Goal: Information Seeking & Learning: Find specific page/section

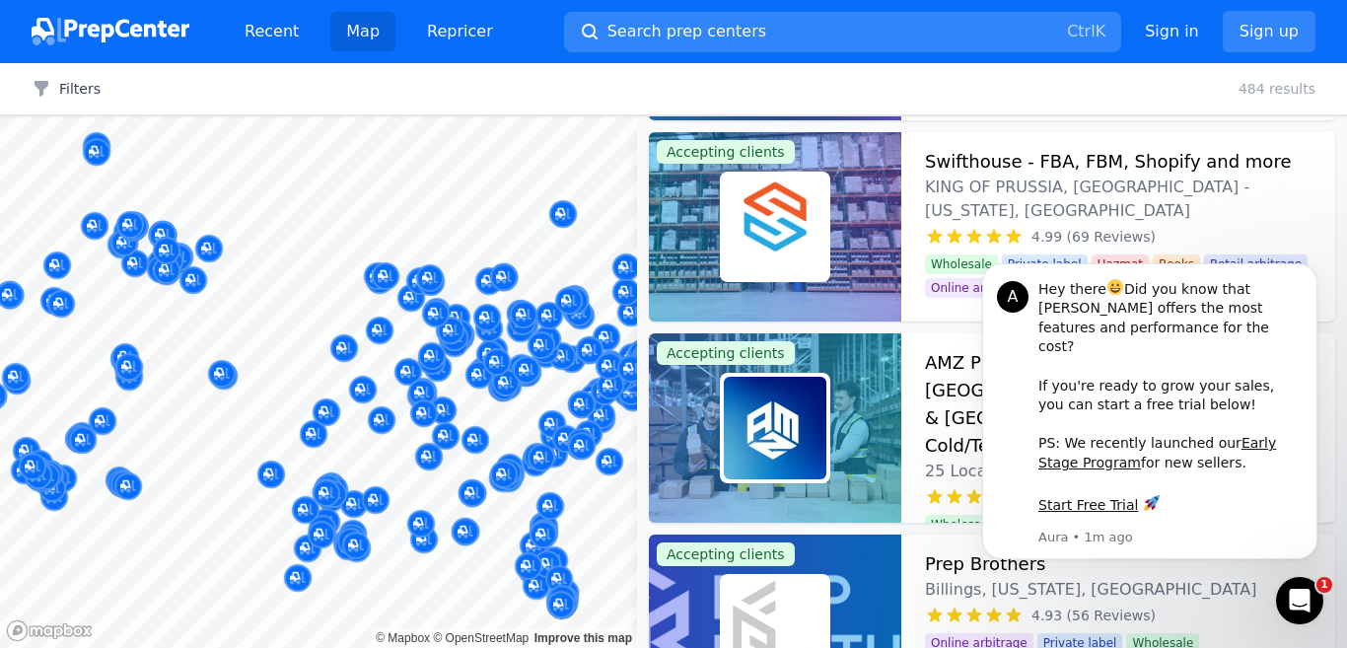
click at [166, 560] on body "Recent Map Repricer Search prep centers Ctrl K Open main menu Sign in Sign up F…" at bounding box center [673, 324] width 1347 height 648
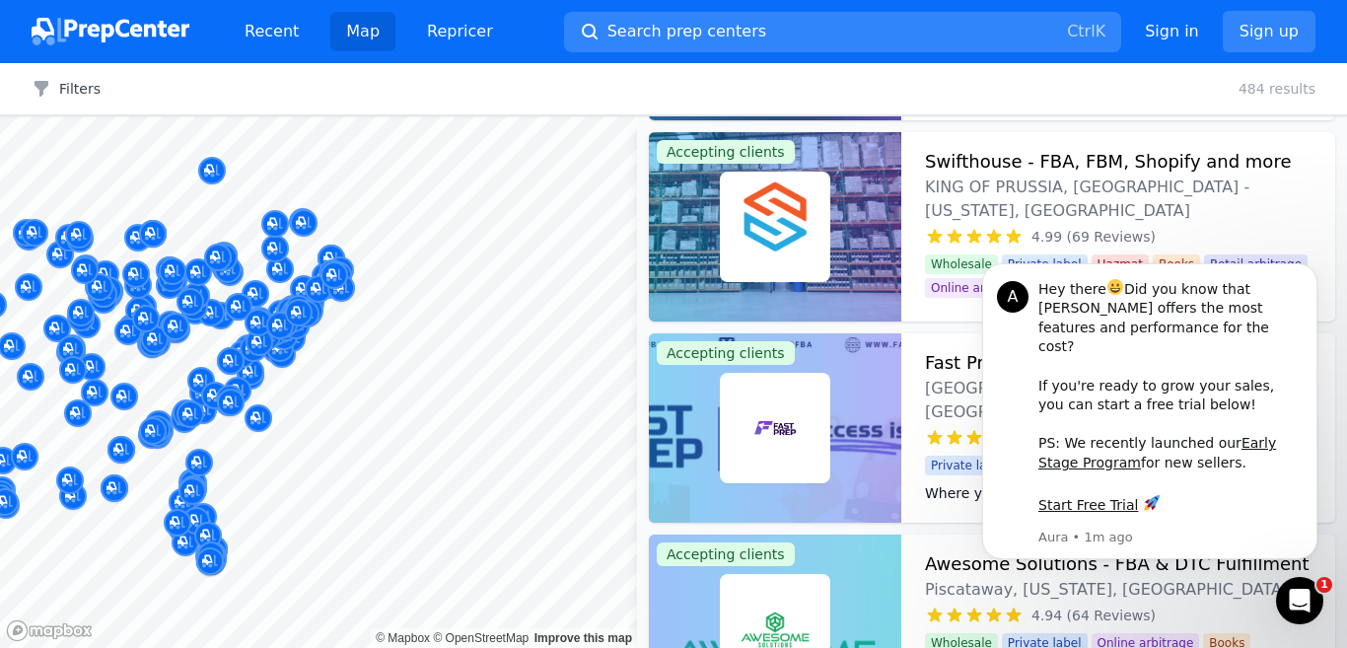
click at [646, 438] on body "Recent Map Repricer Search prep centers Ctrl K Open main menu Sign in Sign up F…" at bounding box center [673, 324] width 1347 height 648
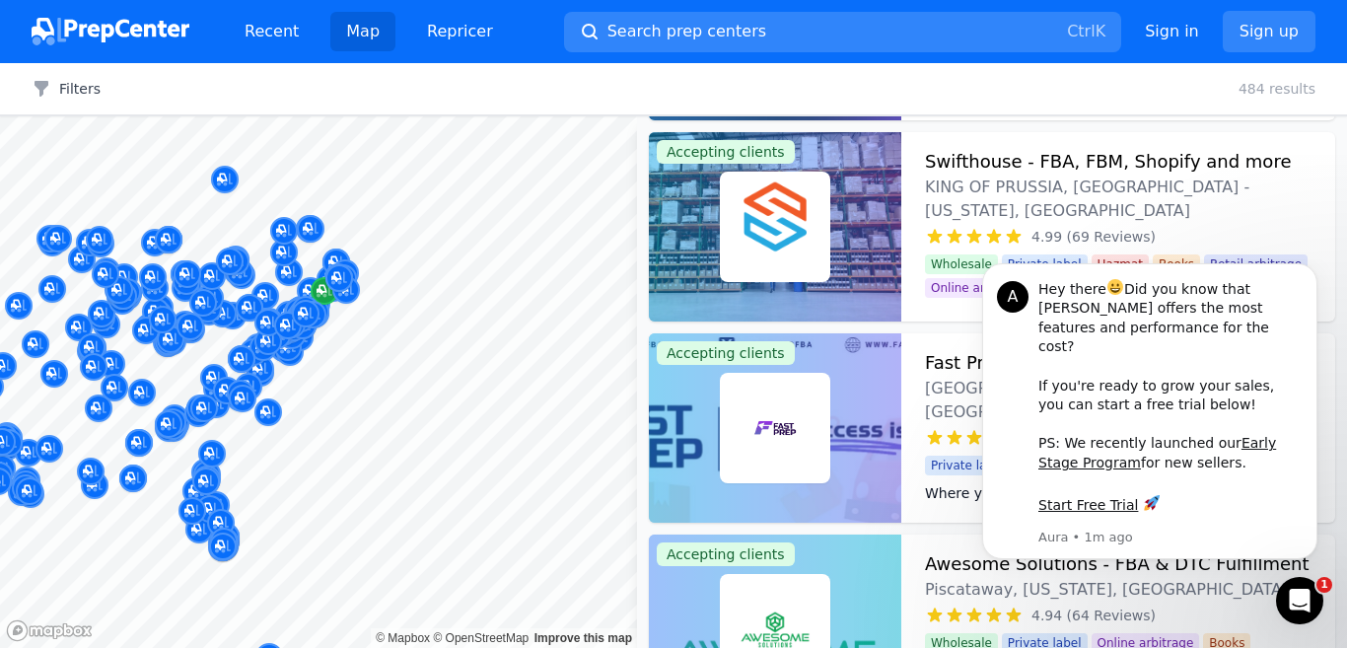
drag, startPoint x: 224, startPoint y: 464, endPoint x: 328, endPoint y: 300, distance: 195.0
click at [735, 439] on div "Map © Mapbox © OpenStreetMap Improve this map Accepting clients HexPrep 2 Locat…" at bounding box center [673, 381] width 1347 height 531
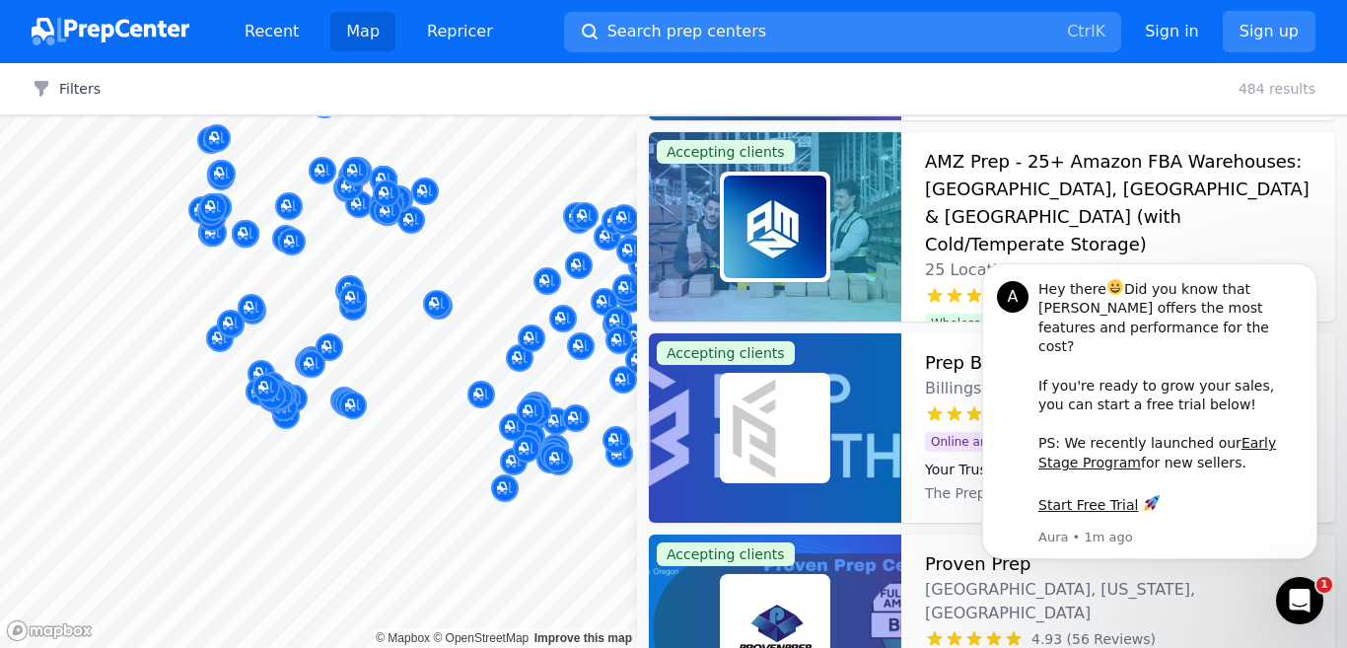
click at [119, 363] on body "Recent Map Repricer Search prep centers Ctrl K Open main menu Sign in Sign up F…" at bounding box center [673, 324] width 1347 height 648
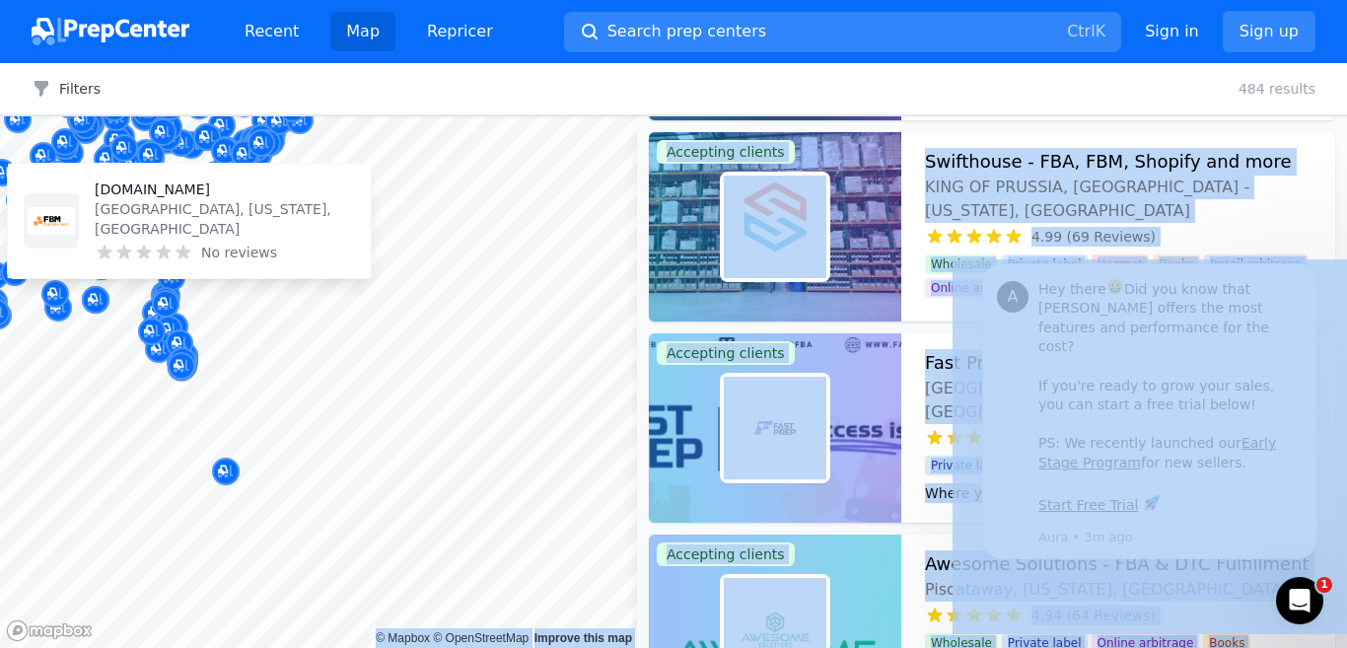
click at [117, 270] on div "[DOMAIN_NAME] [GEOGRAPHIC_DATA], [US_STATE], [GEOGRAPHIC_DATA] No reviews" at bounding box center [189, 221] width 363 height 114
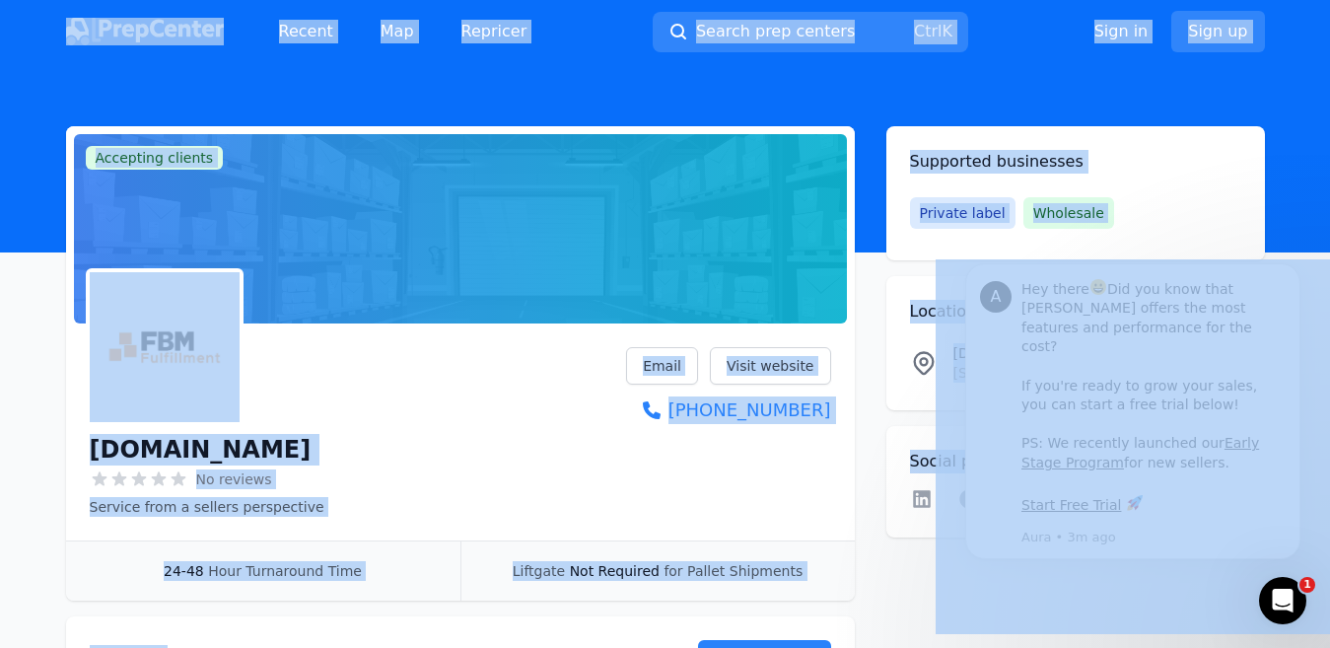
click at [447, 351] on div "[DOMAIN_NAME] No reviews Service from a sellers perspective Email Visit website…" at bounding box center [460, 432] width 741 height 170
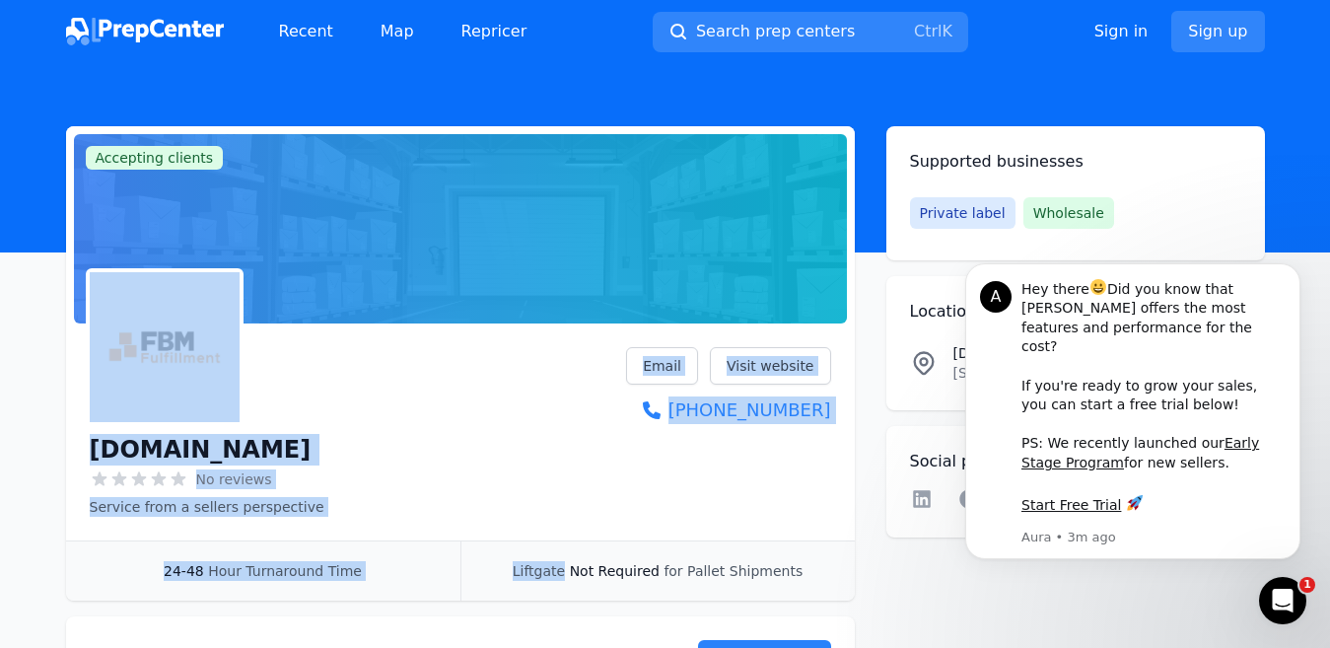
drag, startPoint x: 447, startPoint y: 351, endPoint x: 479, endPoint y: 542, distance: 194.0
click at [484, 549] on div "Accepting clients Claim business [DOMAIN_NAME] No reviews Service from a seller…" at bounding box center [460, 363] width 789 height 474
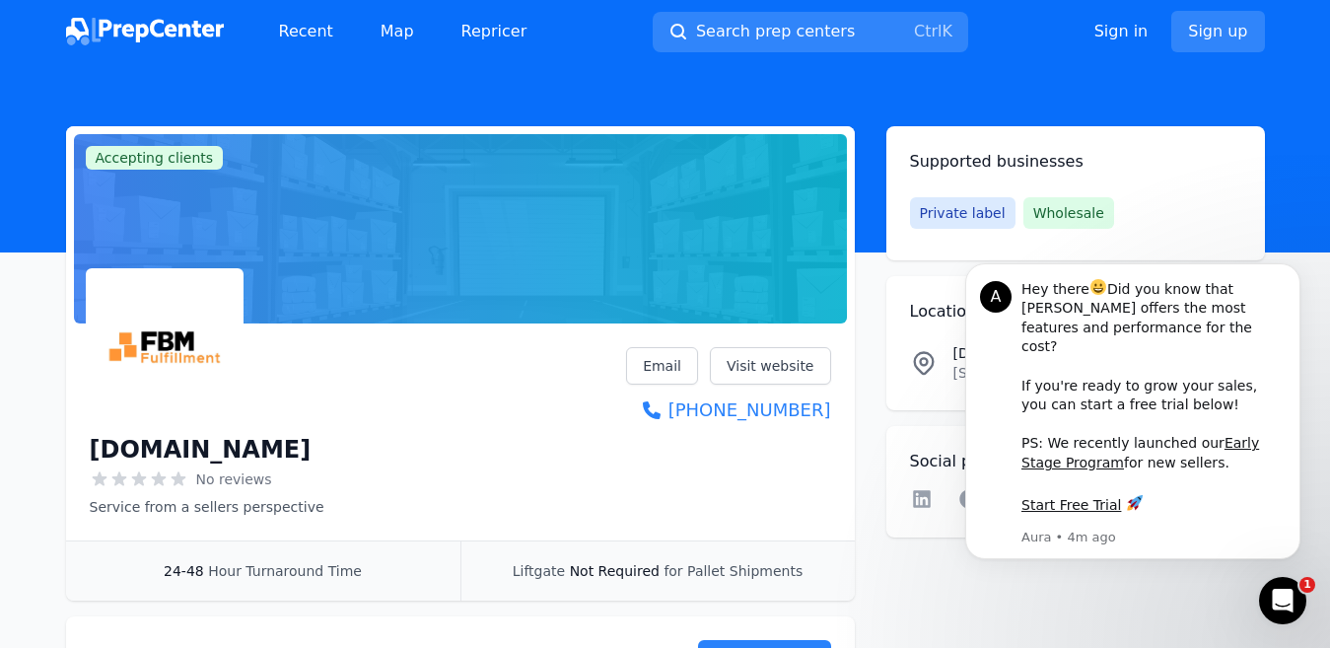
click at [740, 224] on div at bounding box center [460, 228] width 773 height 189
drag, startPoint x: 738, startPoint y: 222, endPoint x: 546, endPoint y: 300, distance: 207.4
click at [584, 260] on div at bounding box center [460, 228] width 773 height 189
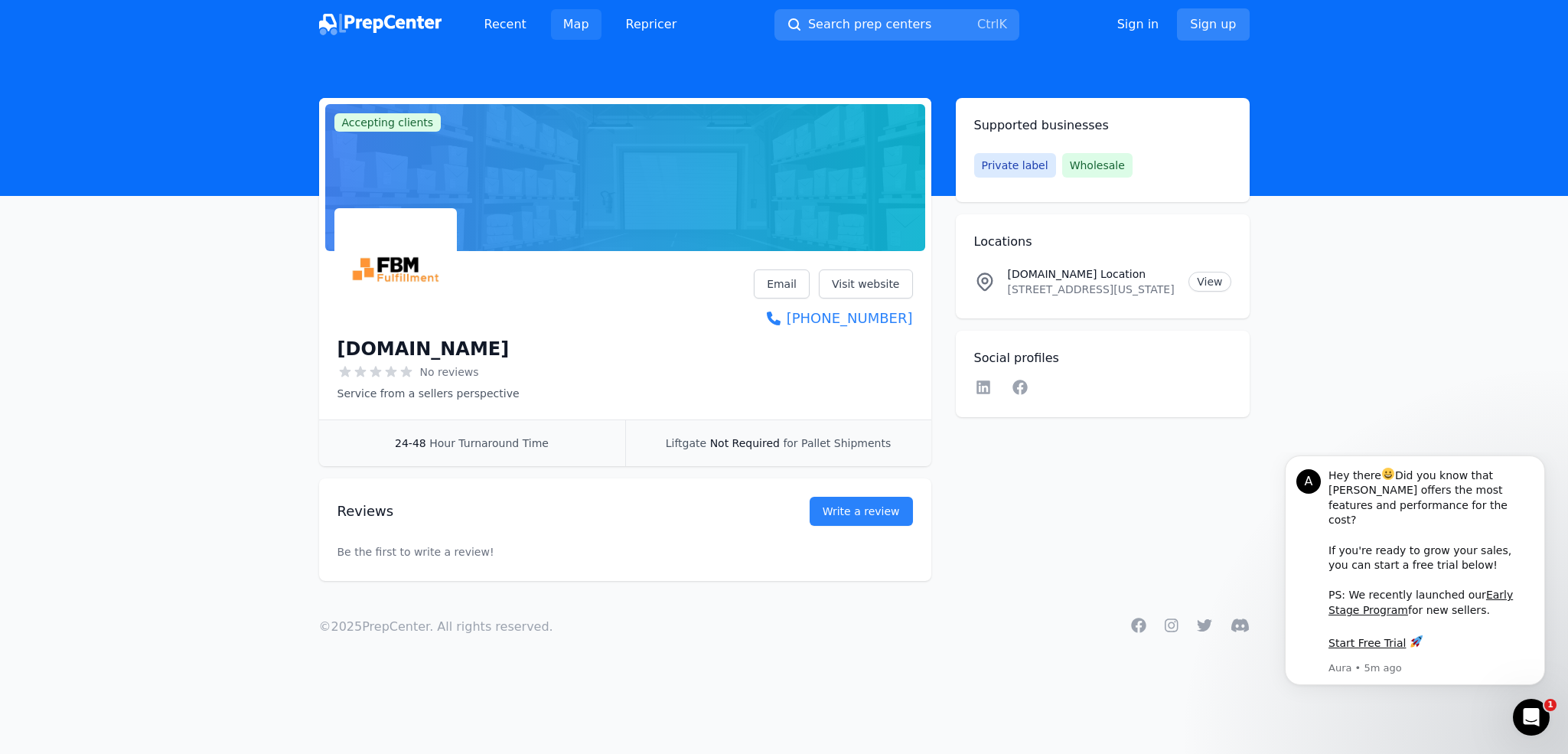
click at [570, 17] on link "Map" at bounding box center [576, 24] width 50 height 30
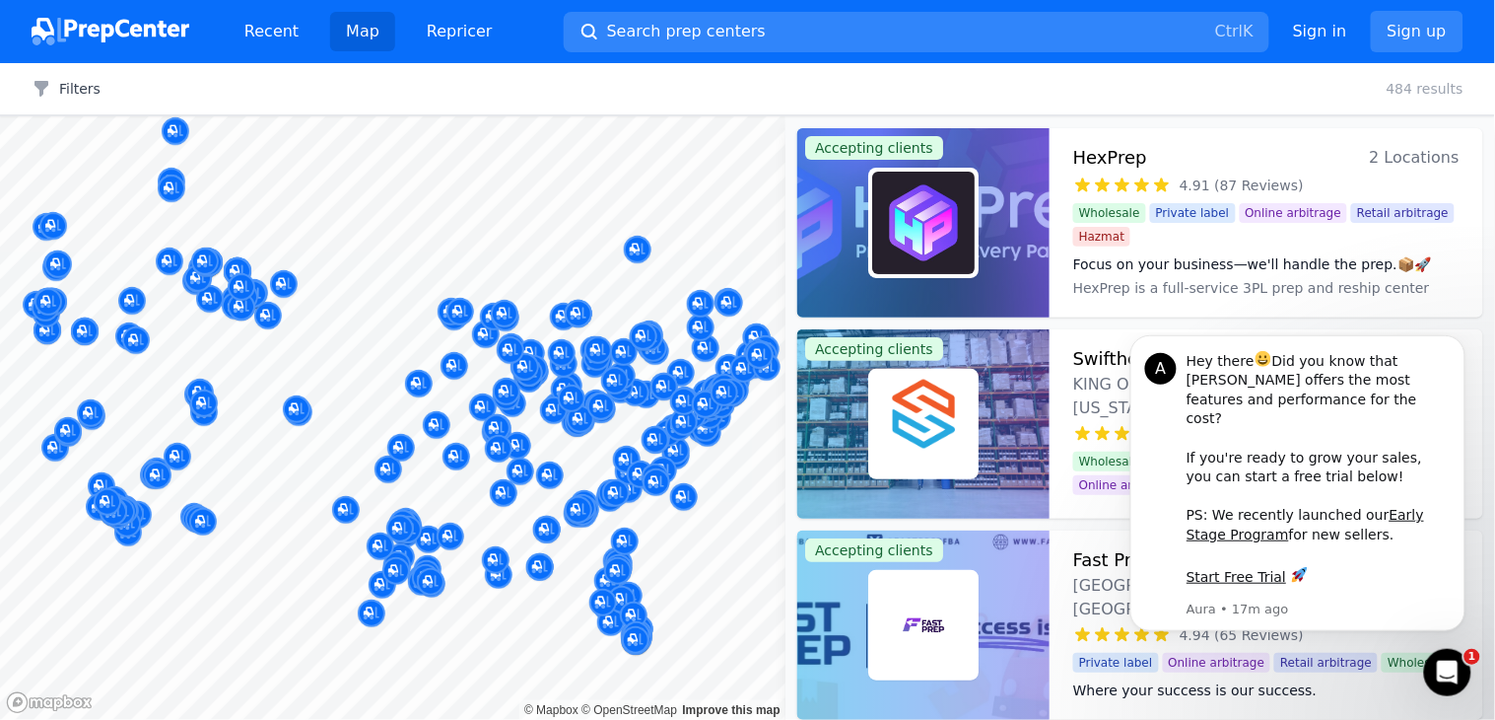
click at [1329, 0] on html "Recent Map Repricer Search prep centers Ctrl K Open main menu Sign in Sign up F…" at bounding box center [747, 360] width 1495 height 720
